Goal: Task Accomplishment & Management: Manage account settings

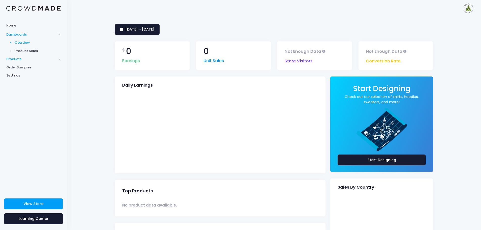
click at [20, 59] on span "Products" at bounding box center [31, 59] width 50 height 5
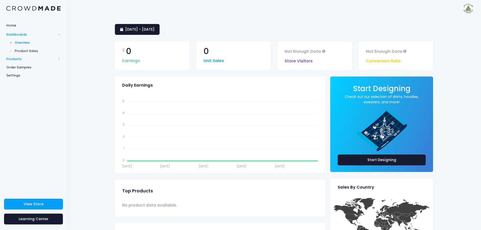
click at [17, 59] on span "Products" at bounding box center [31, 59] width 50 height 5
click at [31, 59] on span "Product Editor" at bounding box center [38, 59] width 46 height 5
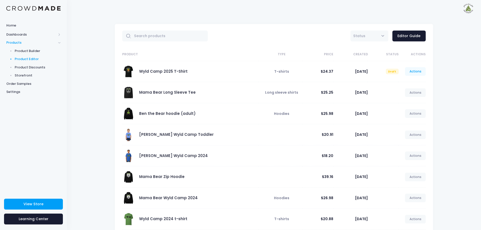
click at [418, 72] on link "Actions" at bounding box center [415, 71] width 21 height 9
click at [404, 82] on link "Edit" at bounding box center [410, 83] width 27 height 9
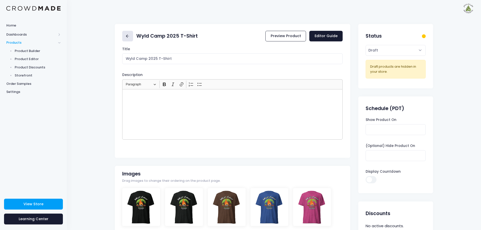
click at [131, 37] on link at bounding box center [127, 36] width 11 height 11
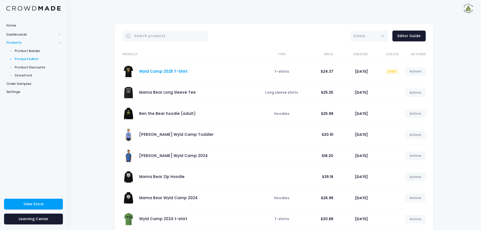
click at [146, 70] on link "Wyld Camp 2025 T-Shirt" at bounding box center [163, 71] width 48 height 5
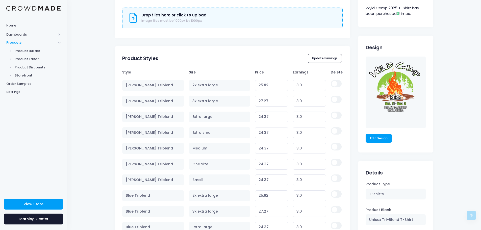
scroll to position [278, 0]
click at [385, 139] on link "Edit Design" at bounding box center [379, 137] width 26 height 9
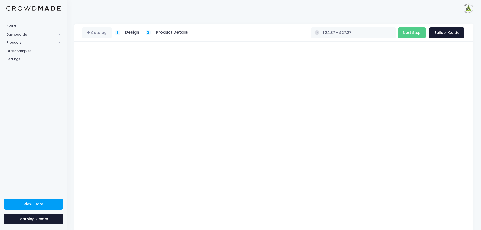
type input "$24.37 - $28.72"
click at [420, 33] on button "Next Step" at bounding box center [412, 32] width 28 height 11
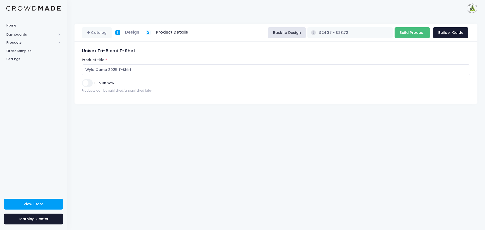
click at [426, 35] on input "Build Product" at bounding box center [412, 32] width 35 height 11
type input "Building product..."
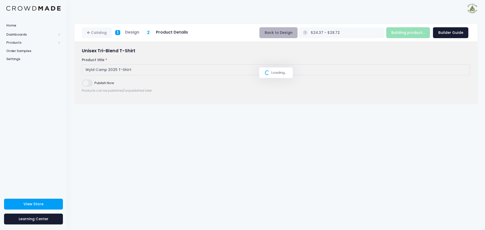
click at [298, 35] on button "Back to Design" at bounding box center [278, 32] width 38 height 11
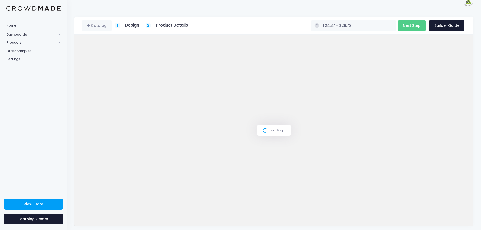
scroll to position [11, 0]
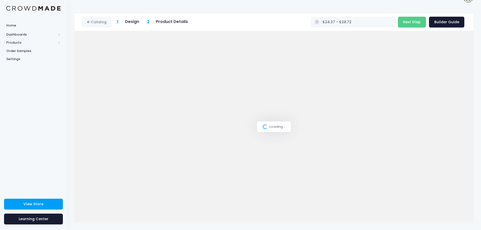
click at [106, 114] on div "Loading..." at bounding box center [274, 126] width 399 height 191
click at [199, 138] on div "Loading..." at bounding box center [274, 126] width 399 height 191
click at [106, 114] on div "Loading..." at bounding box center [274, 126] width 399 height 191
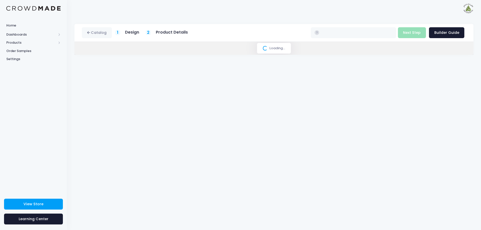
scroll to position [11, 0]
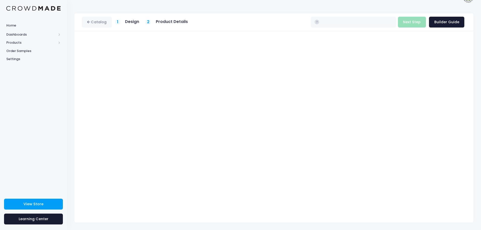
type input "$24.37 - $28.72"
click at [413, 19] on button "Next Step" at bounding box center [412, 22] width 28 height 11
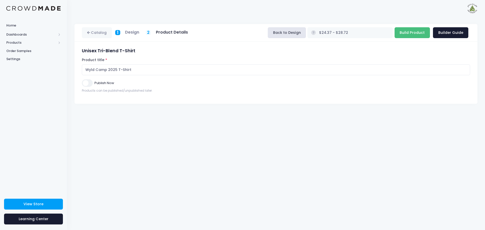
click at [416, 35] on input "Build Product" at bounding box center [412, 32] width 35 height 11
click at [410, 35] on input "Build Product" at bounding box center [412, 32] width 35 height 11
type input "Building product..."
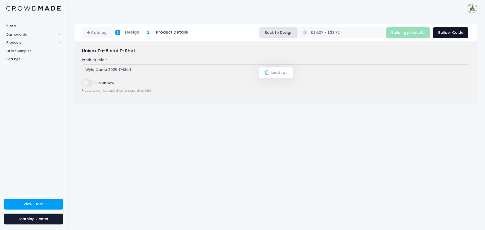
click at [450, 36] on link "Builder Guide" at bounding box center [450, 32] width 35 height 11
click at [298, 34] on button "Back to Design" at bounding box center [278, 32] width 38 height 11
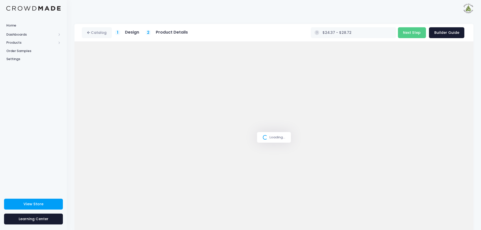
click at [107, 123] on div "Loading..." at bounding box center [274, 137] width 399 height 191
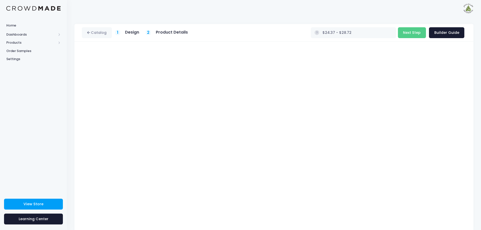
type input "$24.37 - $27.27"
click at [415, 32] on button "Next Step" at bounding box center [412, 32] width 28 height 11
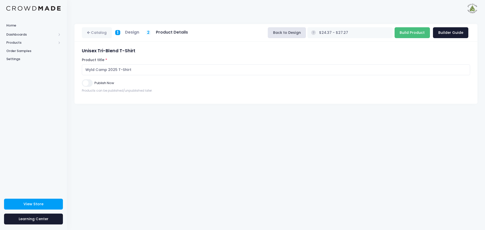
click at [415, 33] on input "Build Product" at bounding box center [412, 32] width 35 height 11
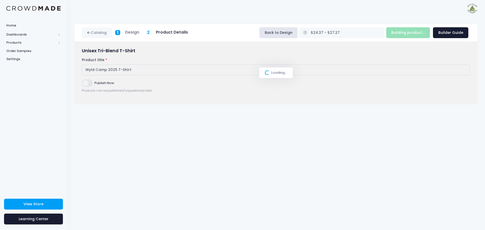
type input "Build Product"
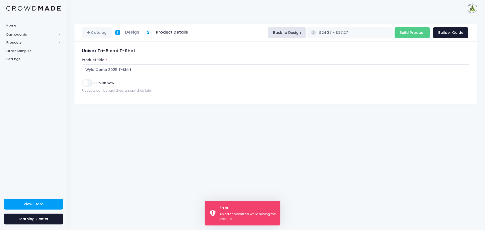
click at [219, 213] on div "An error occurred while saving the product." at bounding box center [247, 217] width 57 height 10
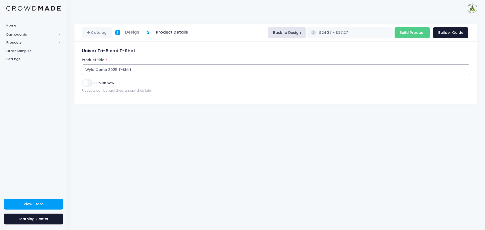
click at [134, 71] on input "Wyld Camp 2025 T-Shirt" at bounding box center [276, 69] width 388 height 11
click at [122, 69] on input "Wyld Camp 2025 T-Shirt" at bounding box center [276, 69] width 388 height 11
type input "Wyld Camp 2025 T-Shirt"
click at [419, 36] on input "Build Product" at bounding box center [412, 32] width 35 height 11
type input "Building product..."
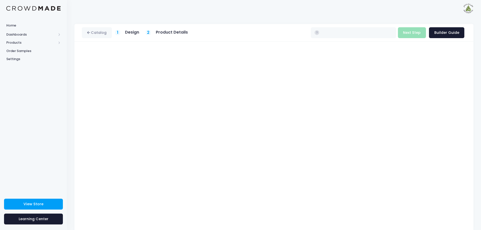
type input "$24.37 - $27.27"
click at [15, 25] on span "Home" at bounding box center [33, 25] width 54 height 5
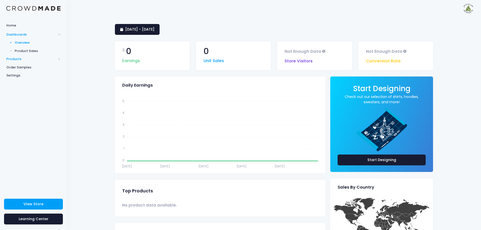
click at [15, 59] on span "Products" at bounding box center [31, 59] width 50 height 5
click at [35, 51] on span "Product Builder" at bounding box center [38, 50] width 46 height 5
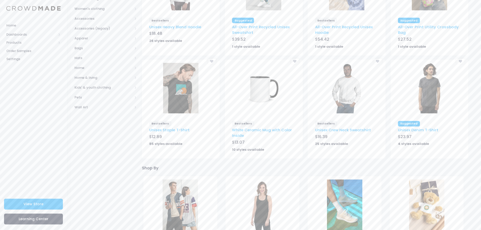
scroll to position [53, 0]
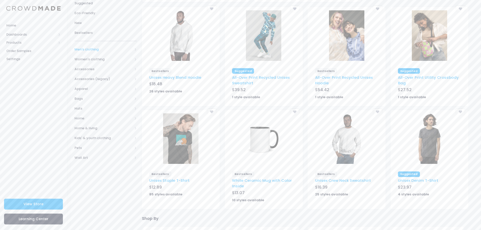
click at [96, 48] on span "Men's clothing" at bounding box center [104, 49] width 58 height 5
click at [93, 87] on span "All shirts" at bounding box center [105, 88] width 44 height 5
click at [96, 119] on span "T-shirts" at bounding box center [108, 118] width 46 height 5
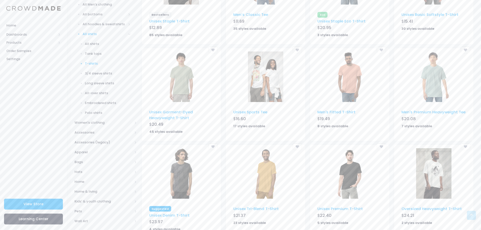
scroll to position [126, 0]
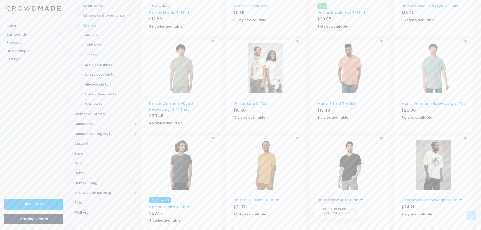
click at [340, 200] on link "Unisex Premium T-Shirt" at bounding box center [339, 200] width 45 height 5
click at [260, 201] on link "Unisex Tri-Blend T-Shirt" at bounding box center [255, 200] width 45 height 5
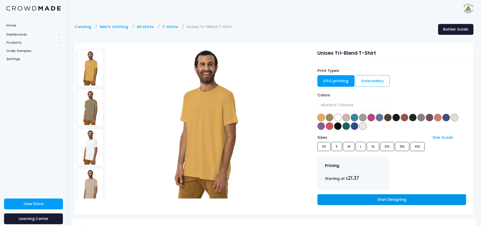
click at [412, 199] on link "Start Designing" at bounding box center [391, 199] width 149 height 11
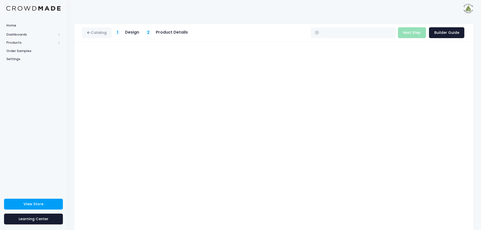
type input "$21.37 - $24.27"
click at [409, 34] on button "Next Step" at bounding box center [412, 32] width 28 height 11
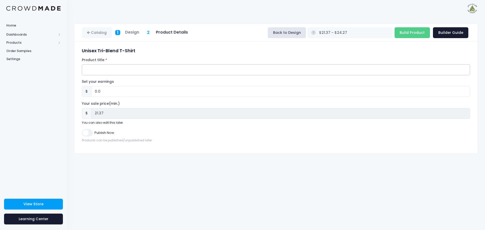
click at [98, 71] on input "Product title" at bounding box center [276, 69] width 388 height 11
type input "Wyld Camp 2025 T-shirt"
click at [96, 91] on input "0.0" at bounding box center [280, 91] width 379 height 11
type input "3.0"
type input "$24.37 - $27.27"
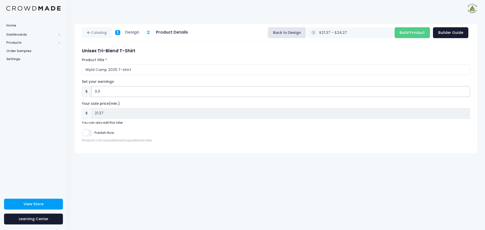
type input "24.37"
type input "3.0"
click at [416, 34] on input "Build Product" at bounding box center [412, 32] width 35 height 11
type input "Building product..."
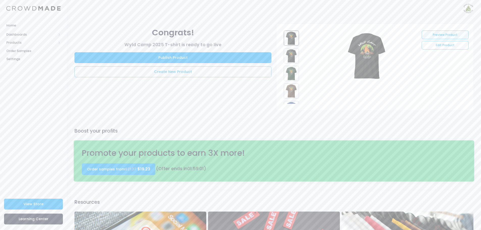
click at [439, 35] on link "Preview Product" at bounding box center [445, 35] width 47 height 9
click at [211, 57] on link "Publish Product" at bounding box center [173, 57] width 197 height 11
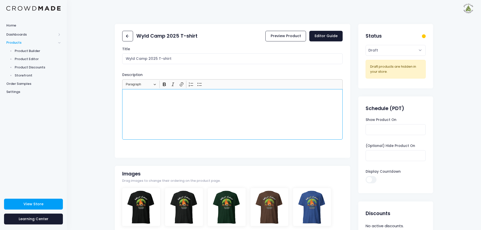
click at [132, 97] on p "Rich Text Editor, main" at bounding box center [233, 94] width 216 height 5
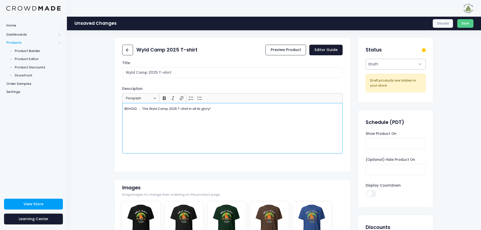
click at [421, 65] on select "Active Draft" at bounding box center [396, 64] width 60 height 11
select select "active"
click at [366, 59] on select "Active Draft" at bounding box center [396, 64] width 60 height 11
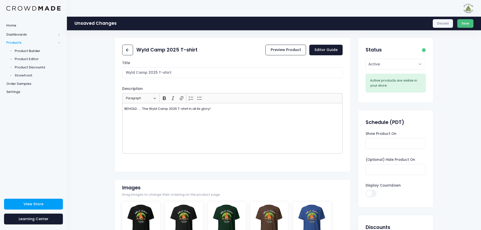
click at [465, 23] on button "Save" at bounding box center [465, 23] width 16 height 9
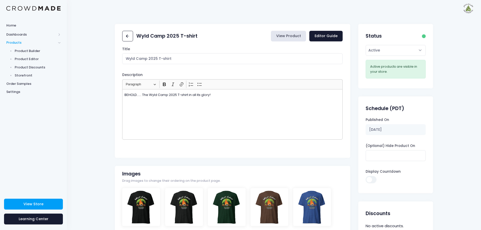
click at [297, 37] on link "View Product" at bounding box center [288, 36] width 35 height 11
